Goal: Information Seeking & Learning: Learn about a topic

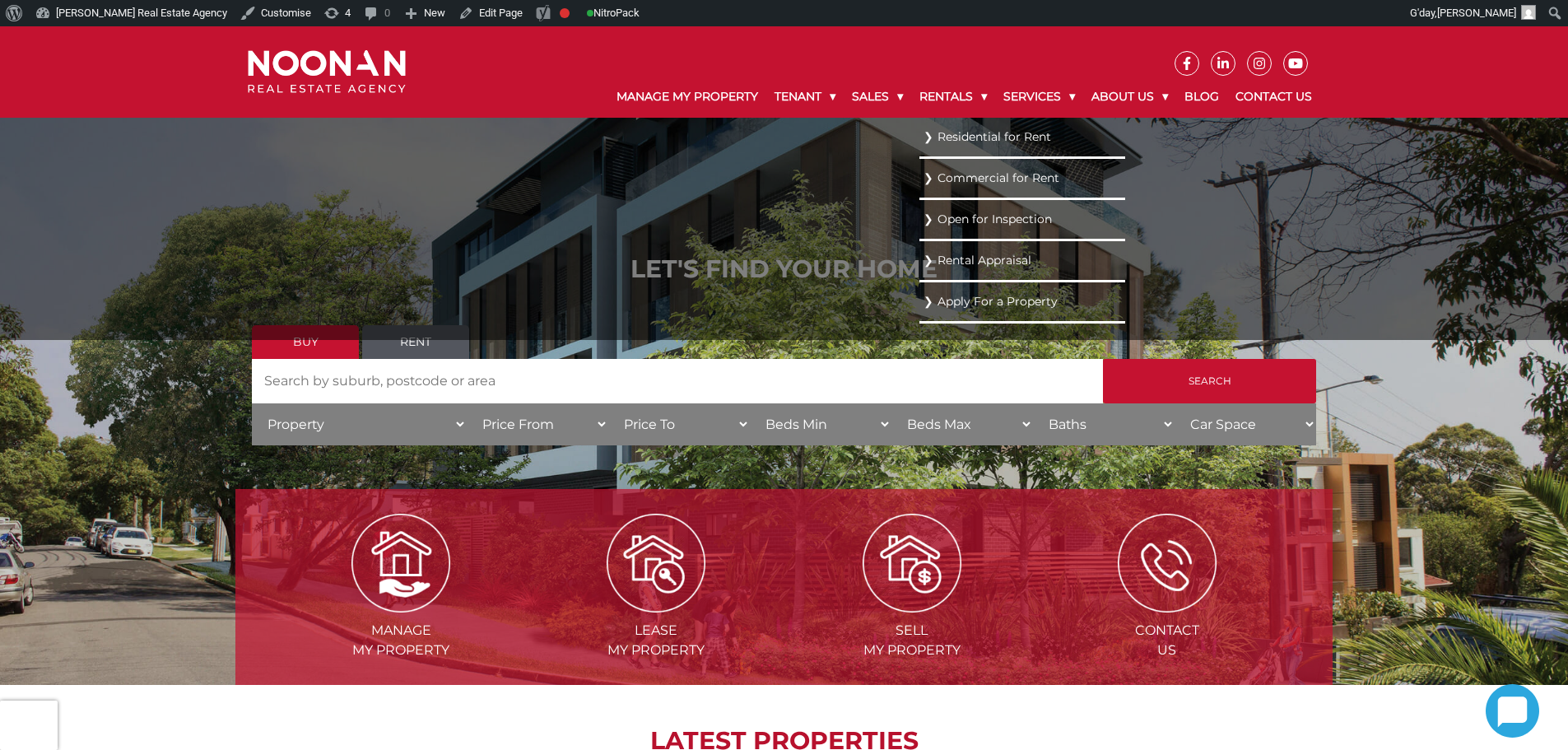
click at [977, 142] on link "Residential for Rent" at bounding box center [1022, 136] width 197 height 23
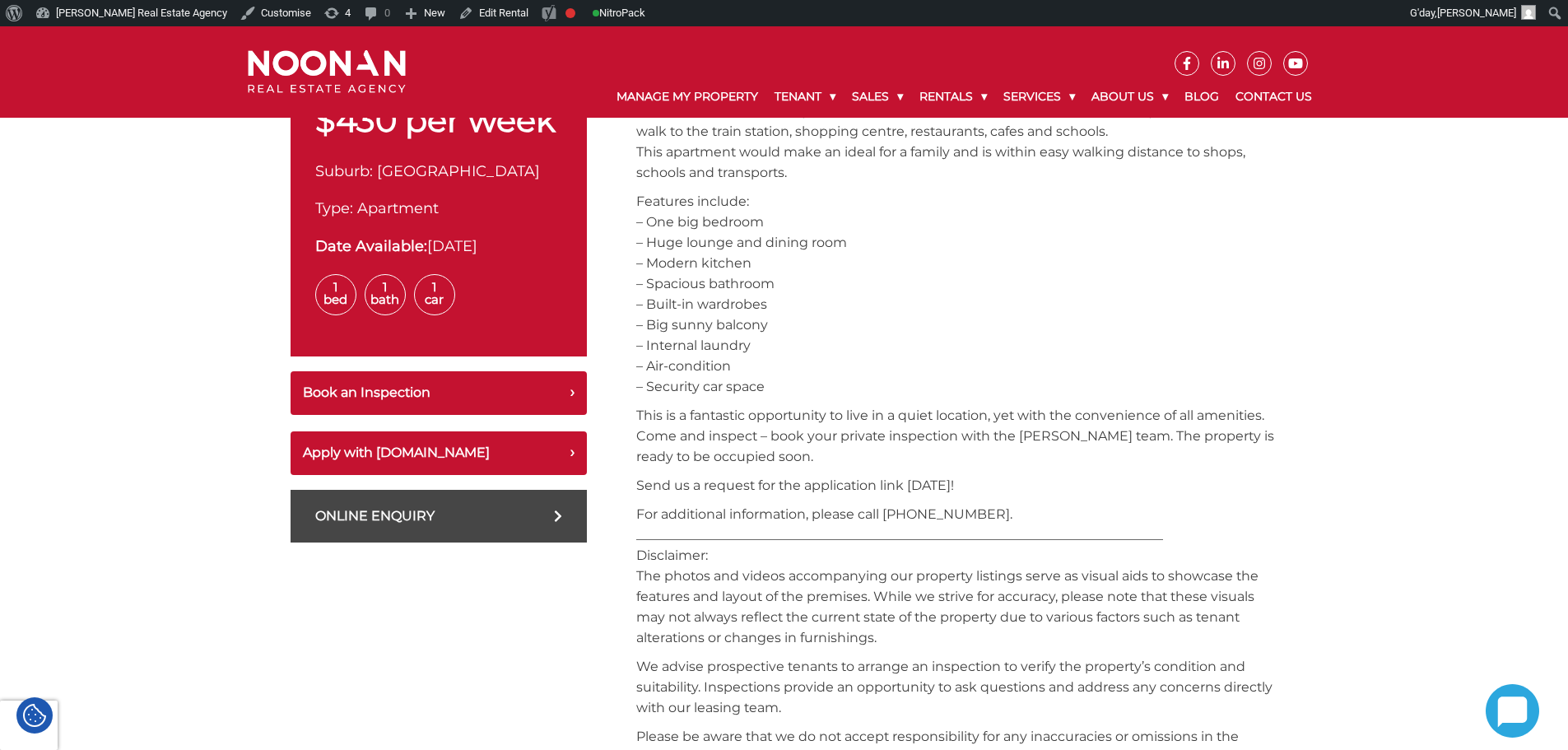
scroll to position [657, 0]
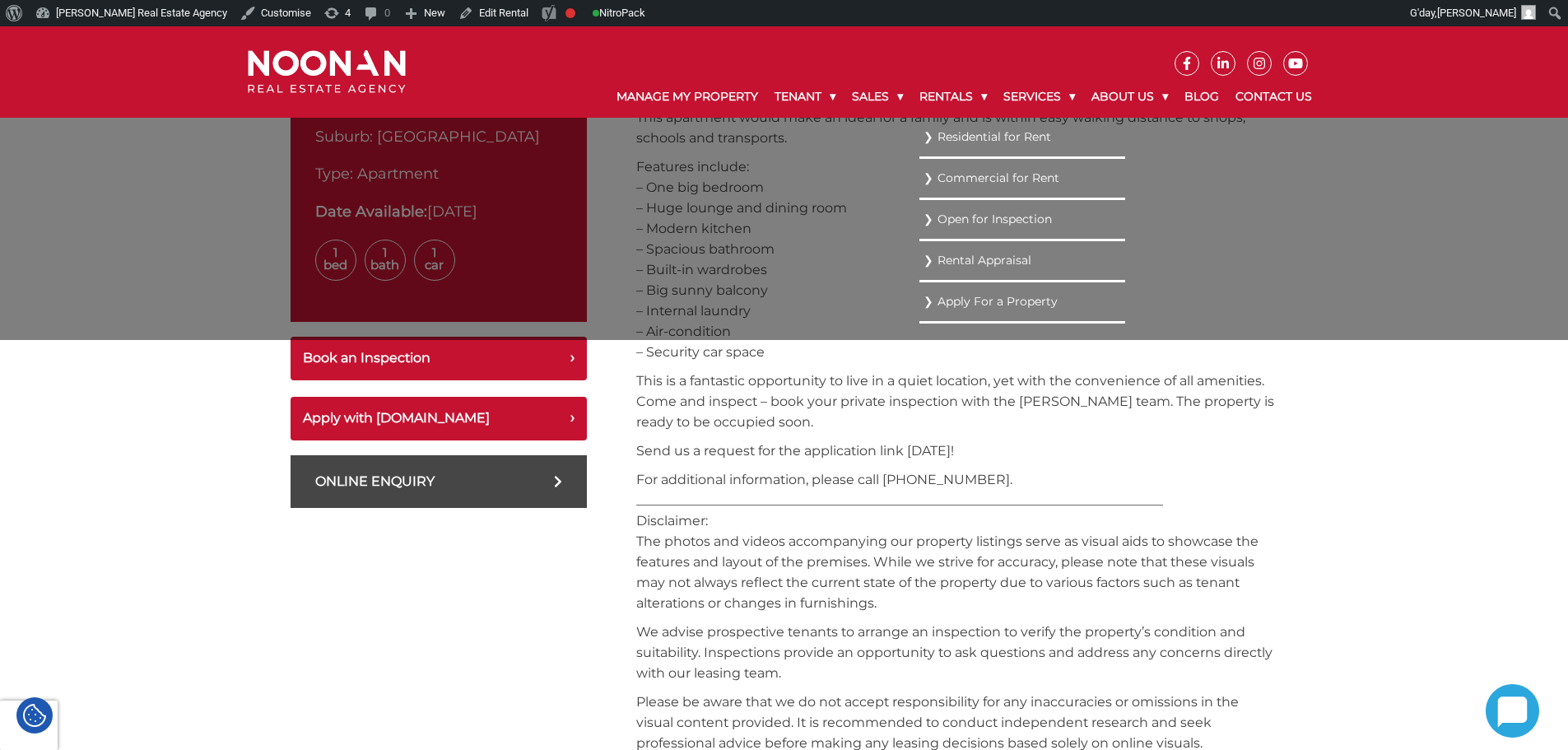
click at [954, 141] on link "Residential for Rent" at bounding box center [1022, 136] width 197 height 23
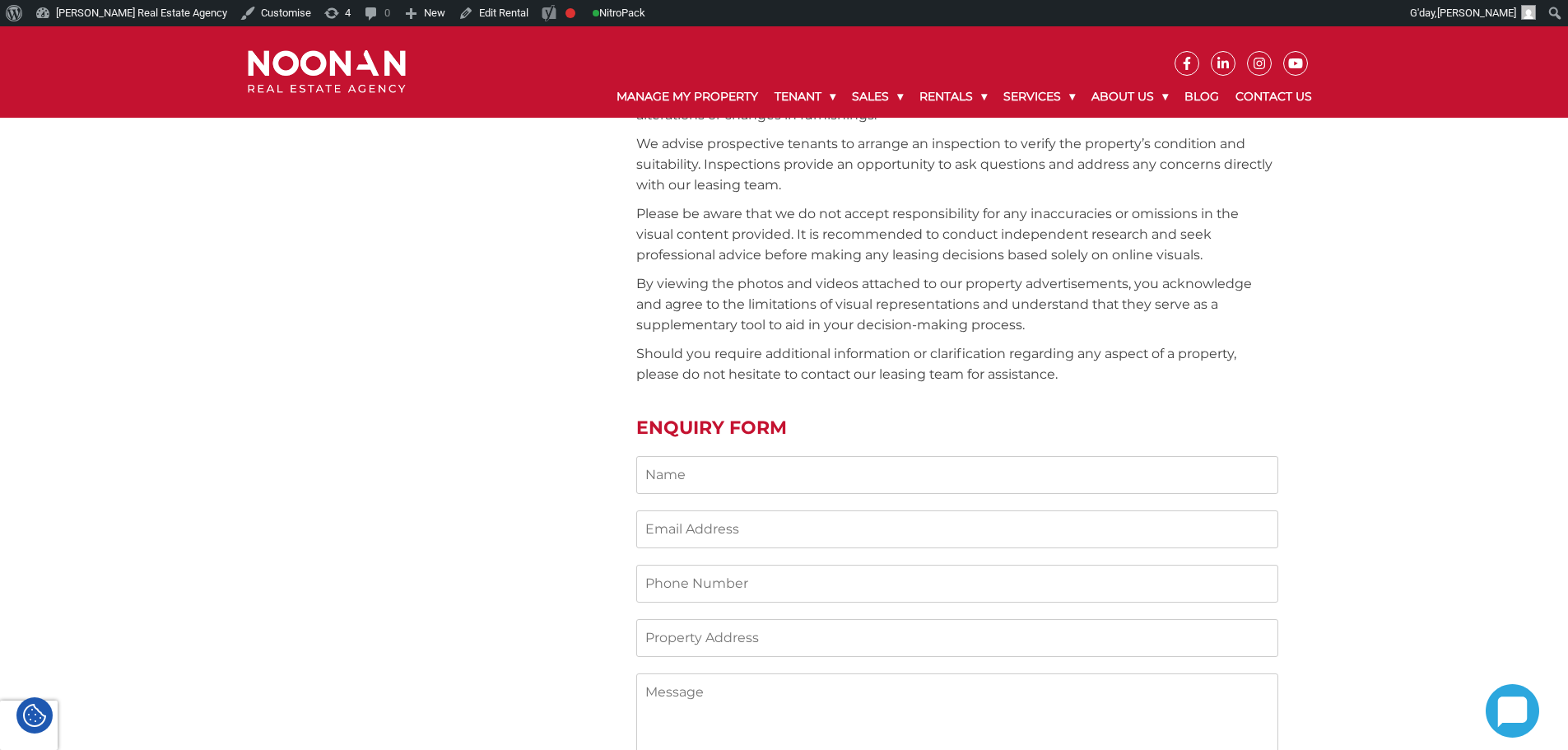
scroll to position [1150, 0]
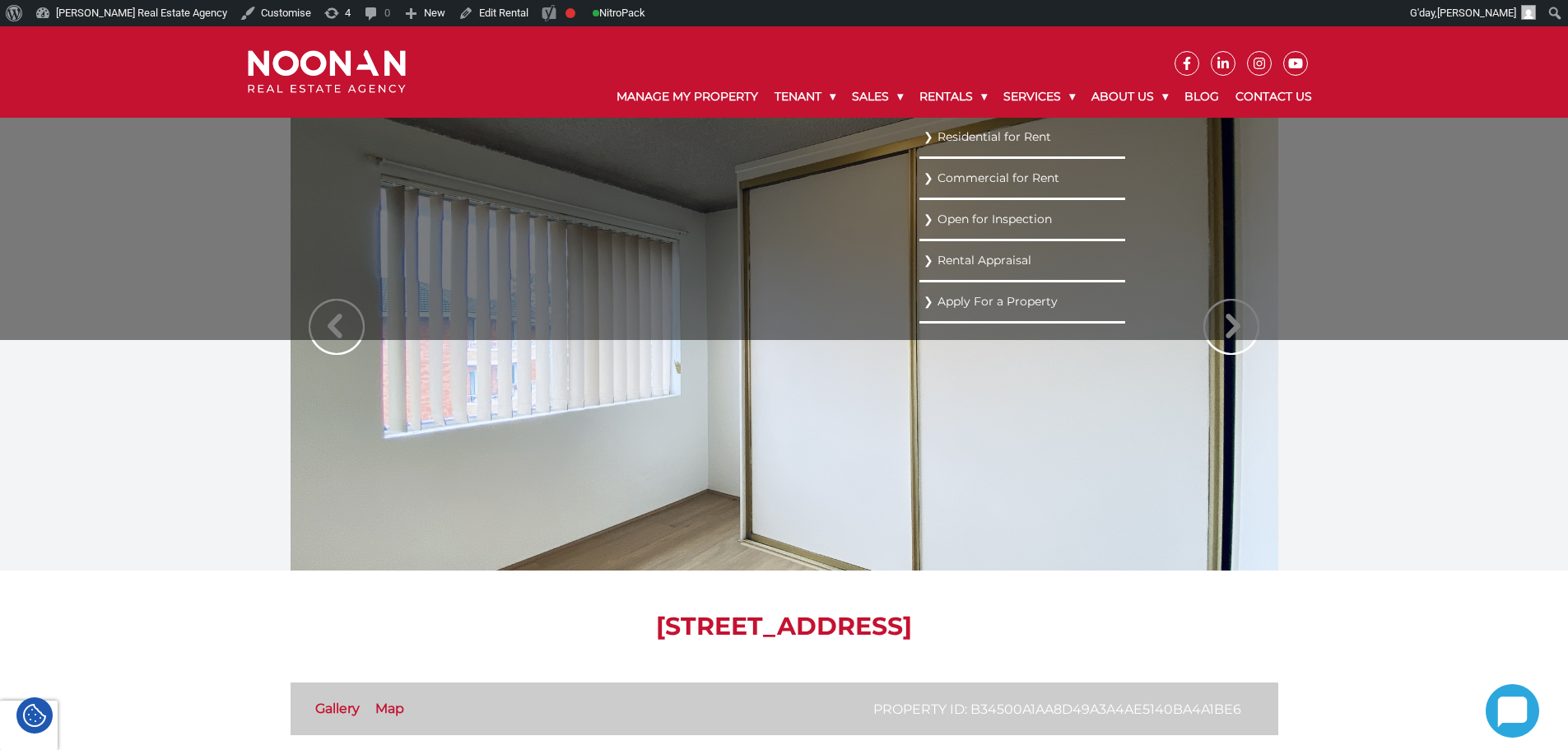
click at [953, 134] on link "Residential for Rent" at bounding box center [1022, 136] width 197 height 23
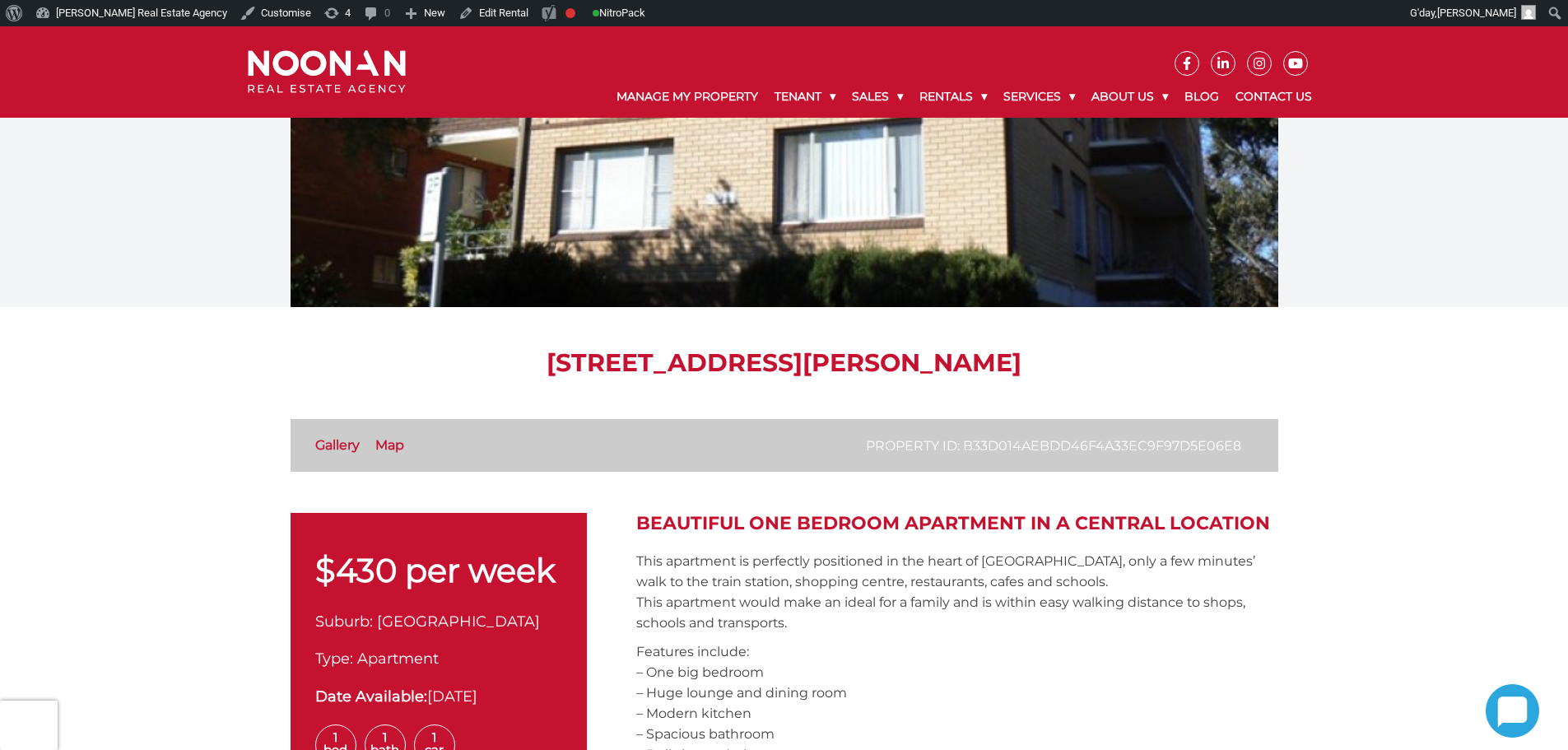
scroll to position [165, 0]
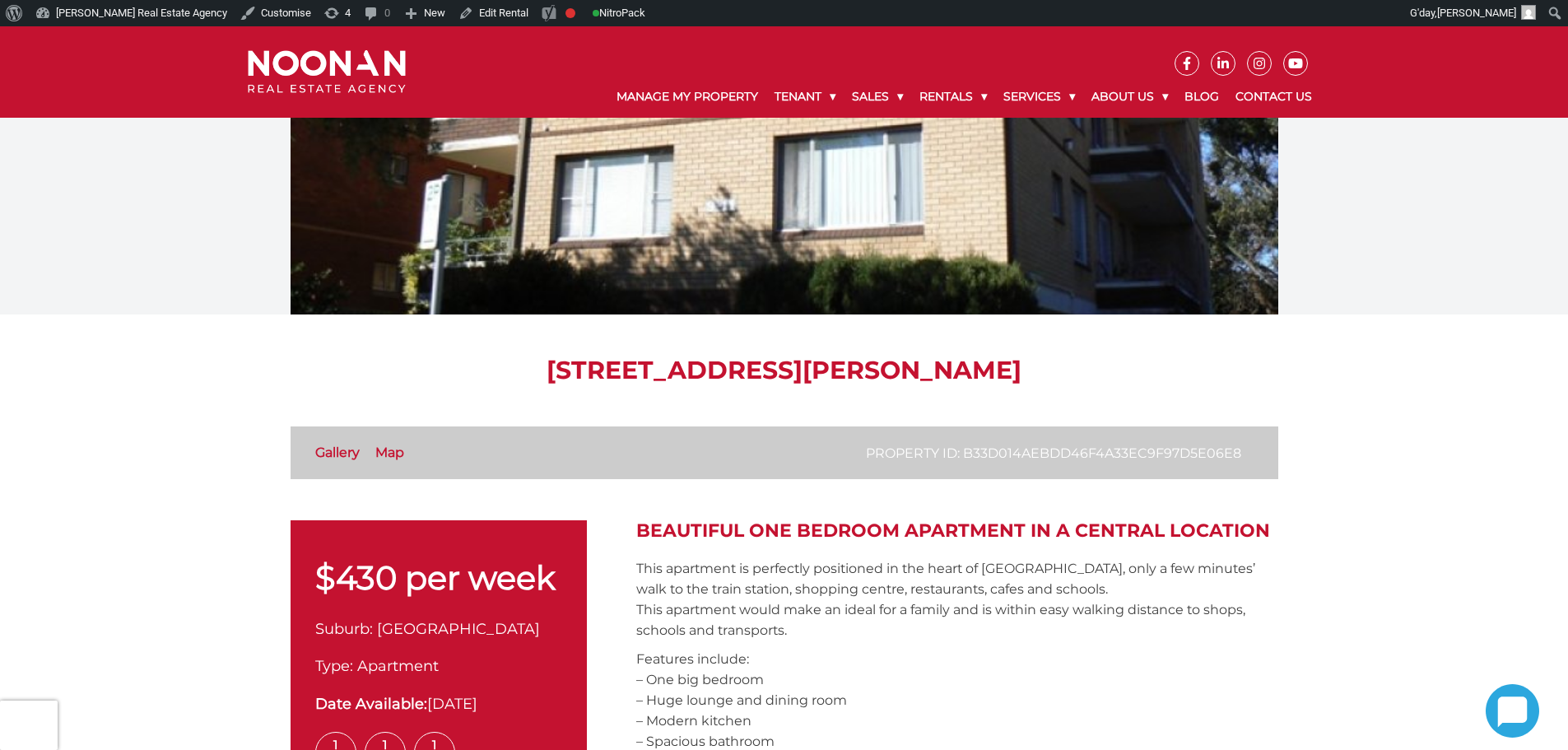
click at [335, 79] on img at bounding box center [327, 72] width 158 height 43
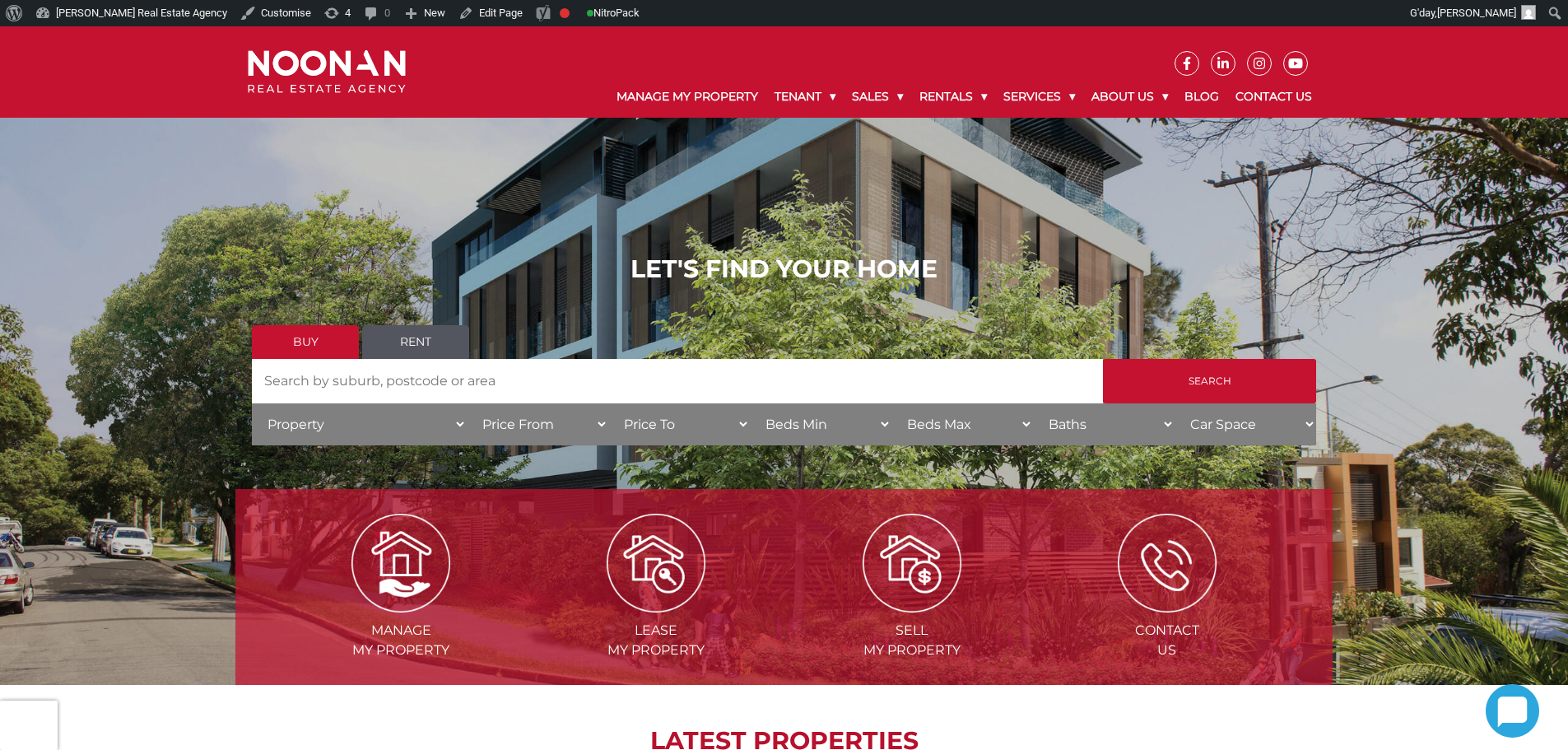
click at [478, 208] on div "LET'S FIND YOUR HOME Buy Rent Search Search by Address House Category Property …" at bounding box center [784, 356] width 1568 height 659
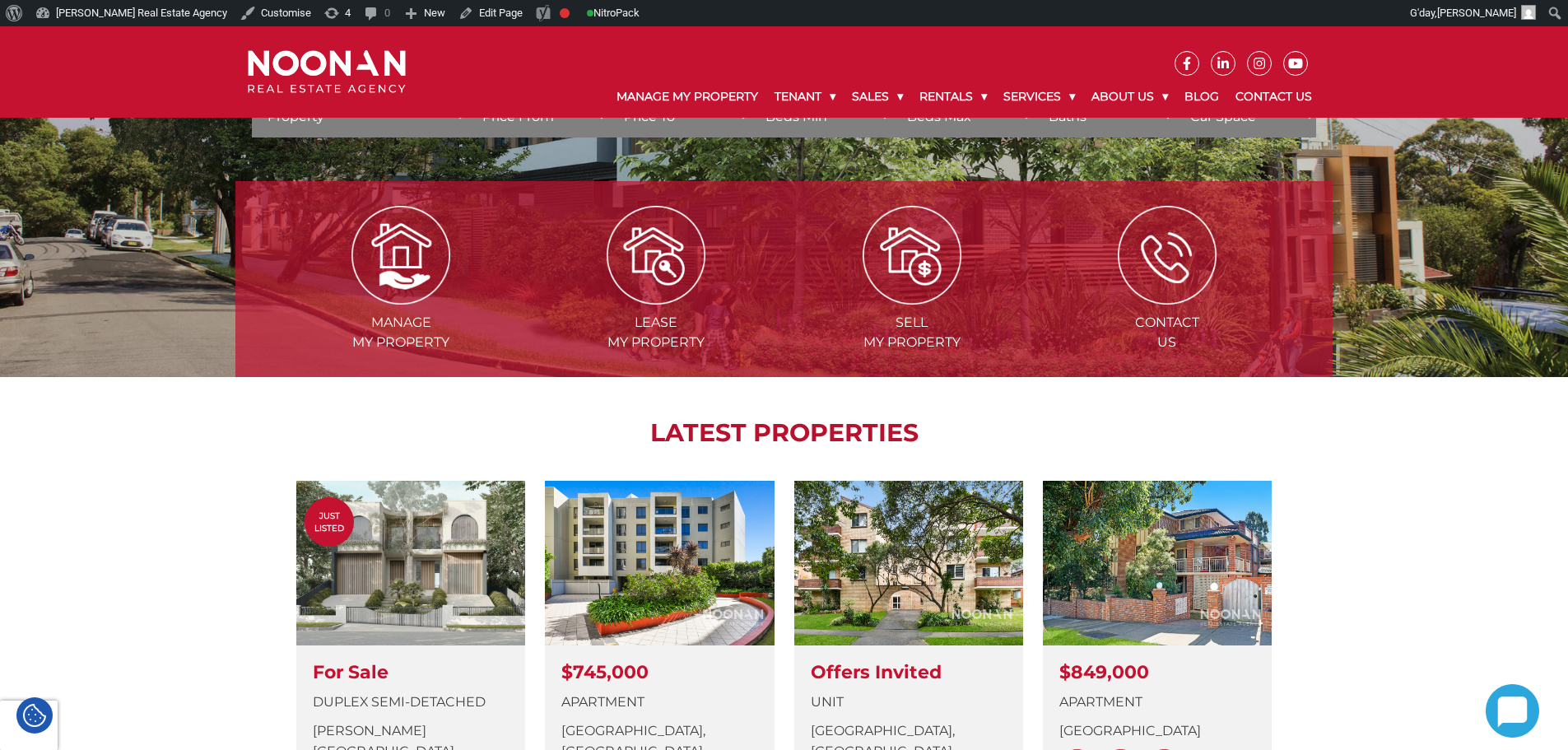
scroll to position [412, 0]
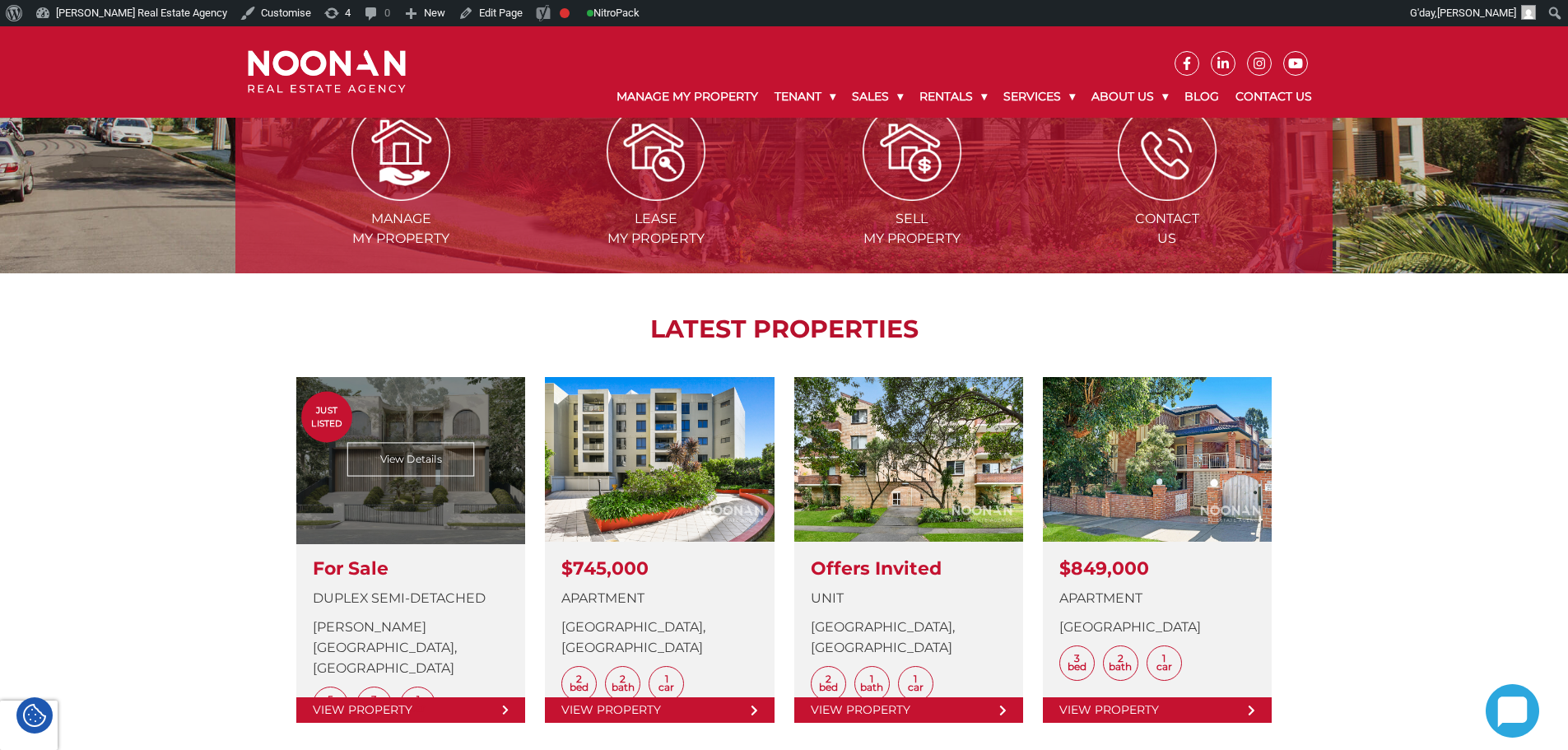
click at [395, 489] on link at bounding box center [410, 549] width 228 height 346
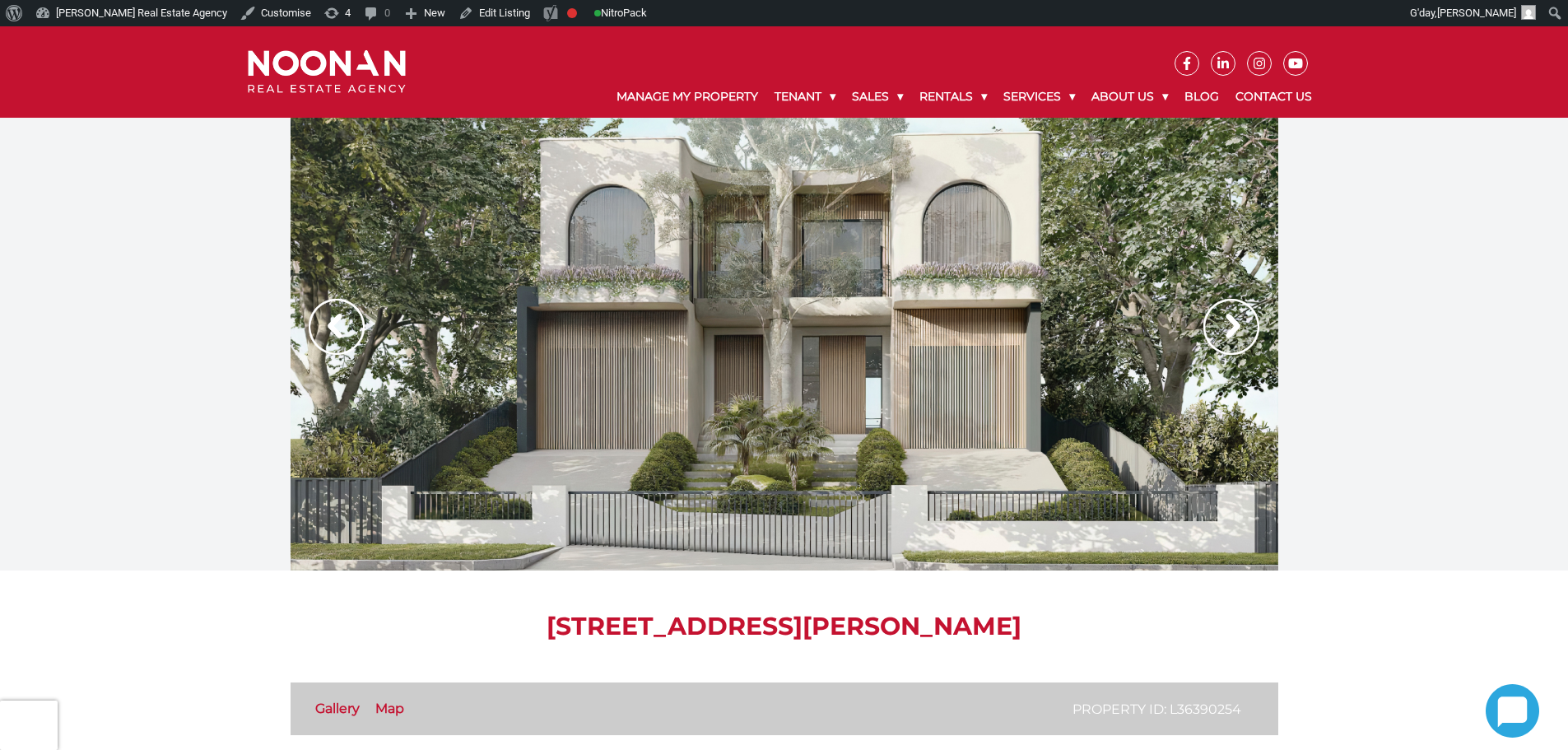
click at [1214, 330] on img at bounding box center [1231, 326] width 56 height 56
click at [1220, 326] on img at bounding box center [1231, 326] width 56 height 56
click at [1233, 330] on img at bounding box center [1231, 326] width 56 height 56
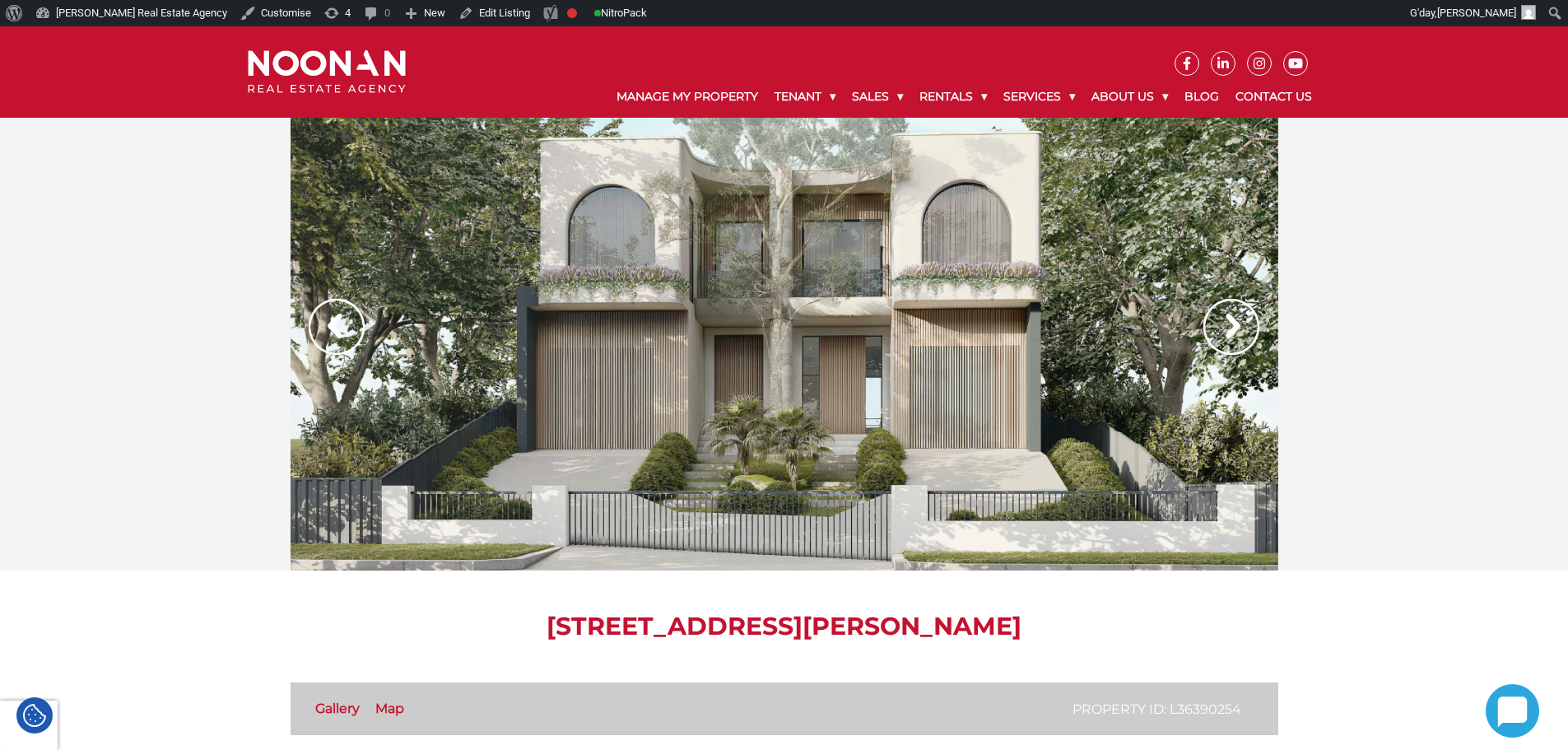
click at [333, 328] on img at bounding box center [336, 326] width 56 height 56
click at [1226, 318] on img at bounding box center [1231, 326] width 56 height 56
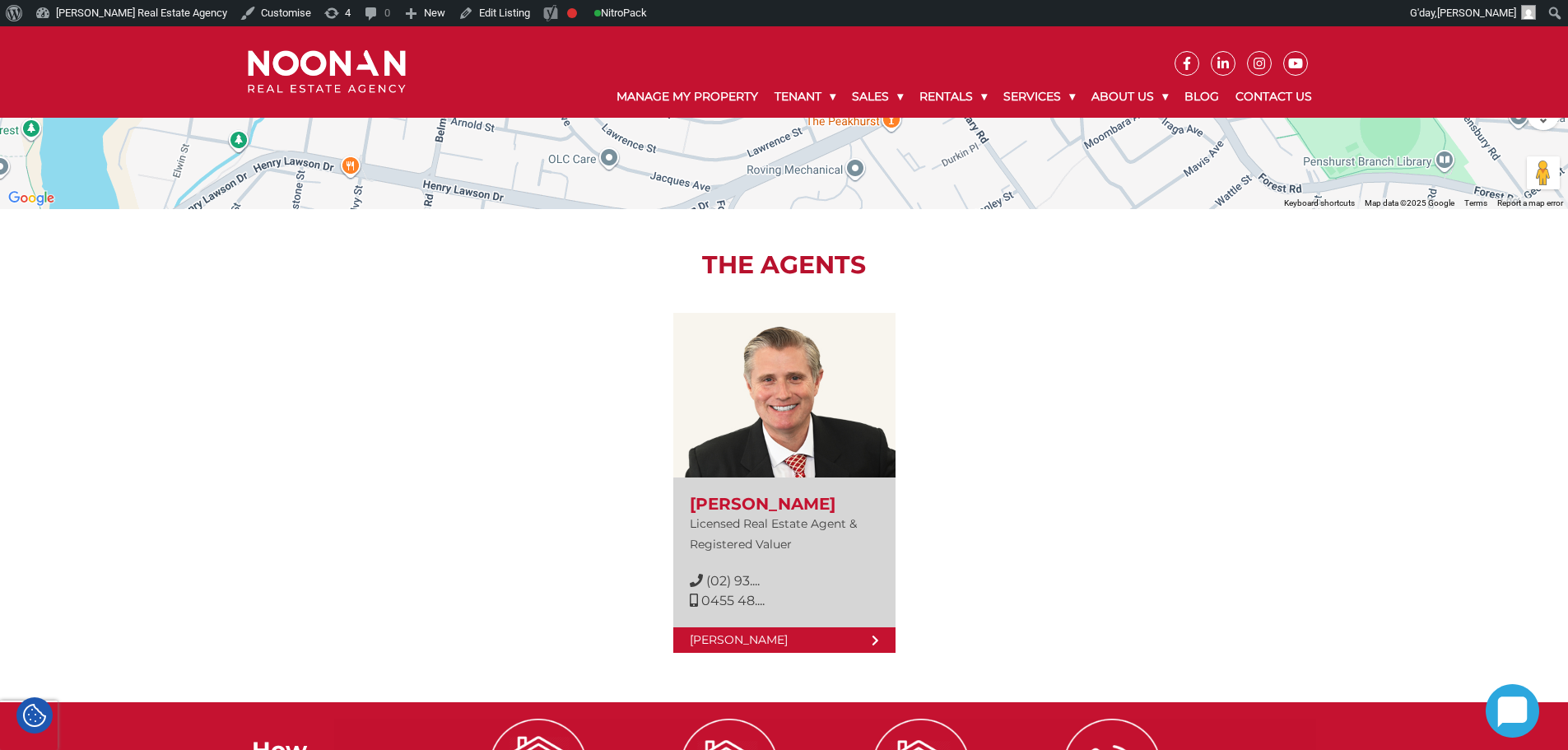
click at [1131, 470] on div "View Profile David Hughes Licensed Real Estate Agent & Registered Valuer (02) 9…" at bounding box center [784, 470] width 987 height 381
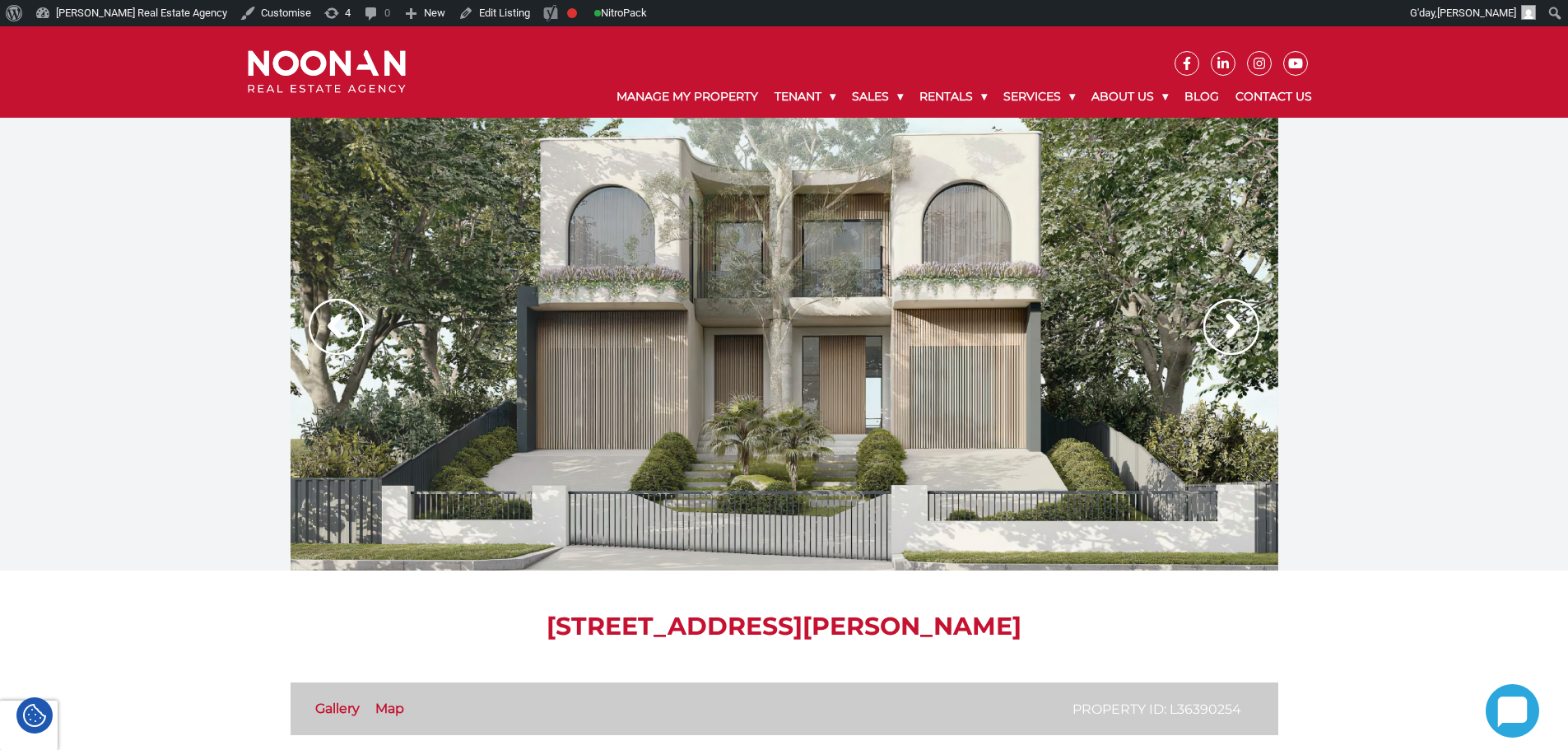
click at [331, 83] on img at bounding box center [327, 72] width 158 height 43
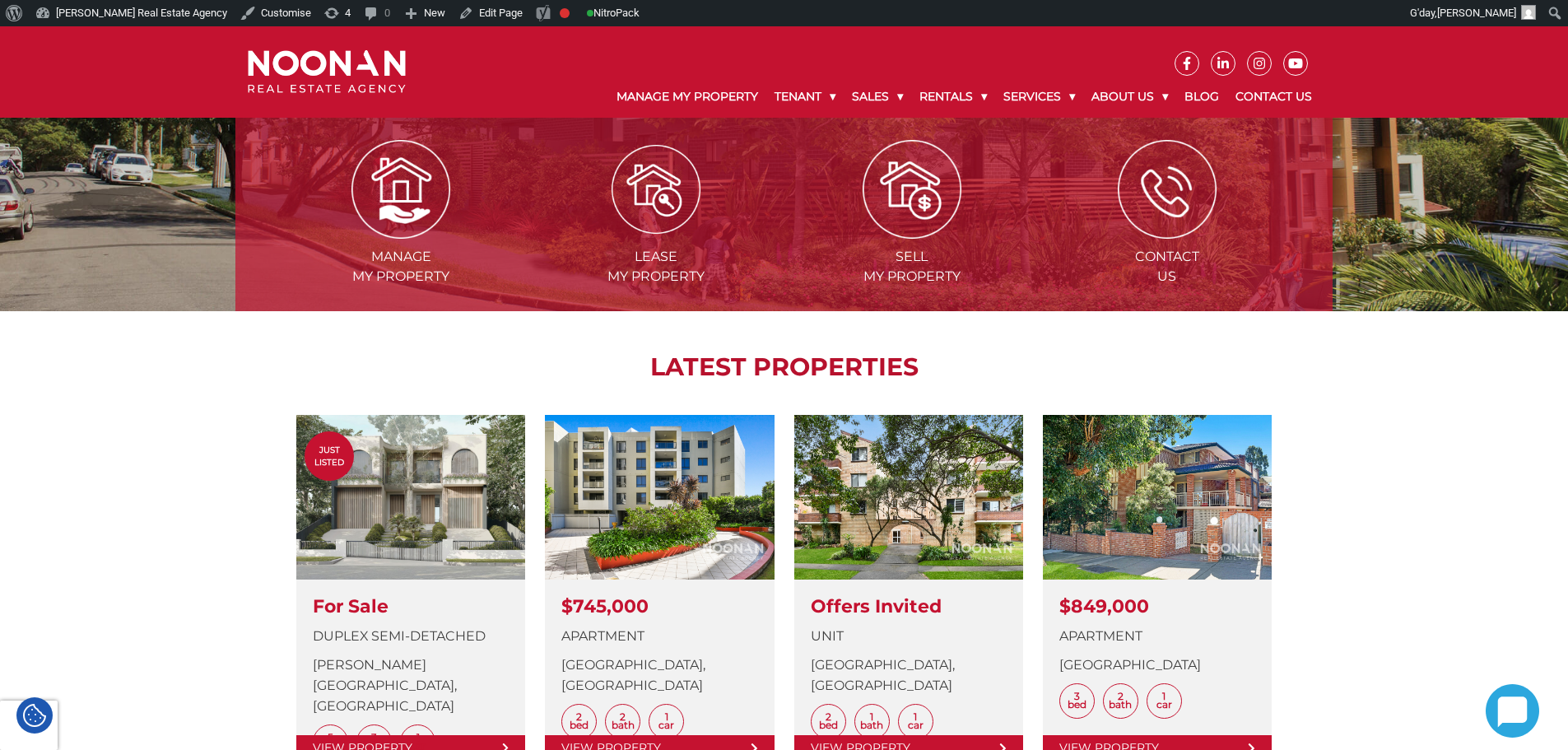
scroll to position [412, 0]
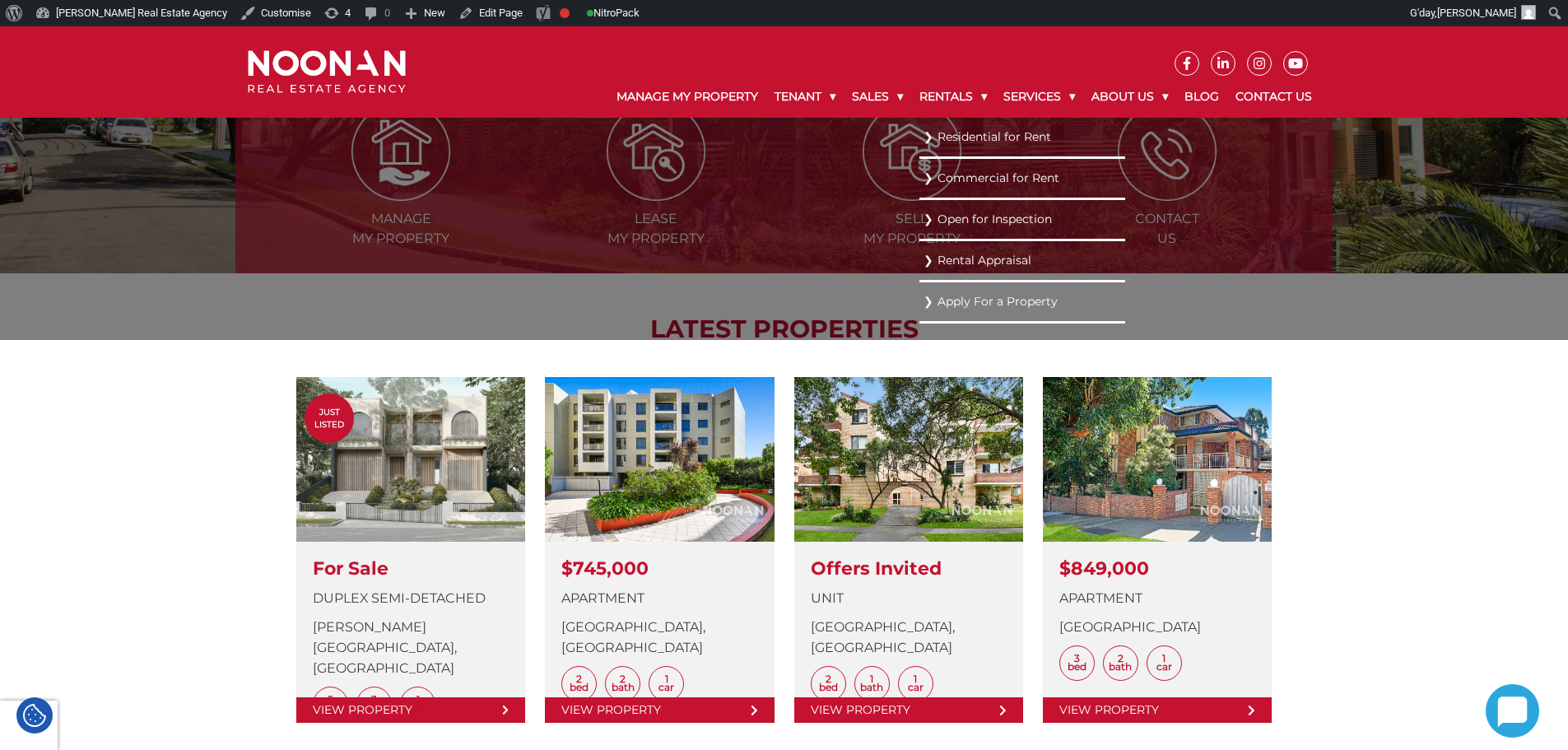
click at [966, 132] on link "Residential for Rent" at bounding box center [1022, 136] width 197 height 23
